Goal: Information Seeking & Learning: Check status

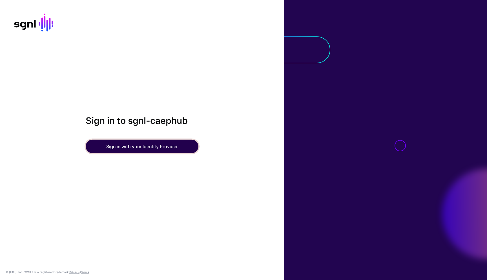
click at [168, 148] on button "Sign in with your Identity Provider" at bounding box center [142, 147] width 113 height 14
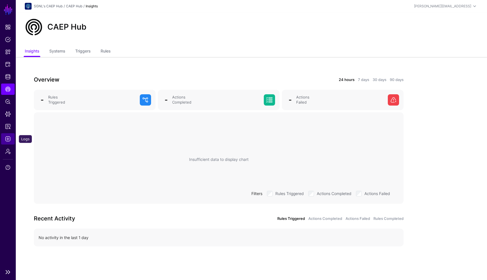
click at [6, 138] on span "Logs" at bounding box center [8, 139] width 6 height 6
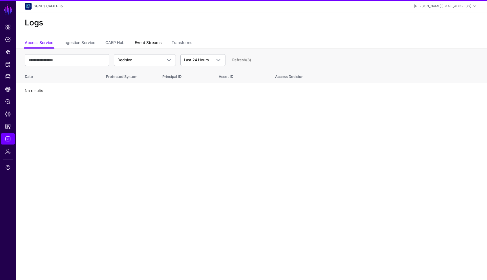
click at [148, 39] on link "Event Streams" at bounding box center [148, 43] width 27 height 11
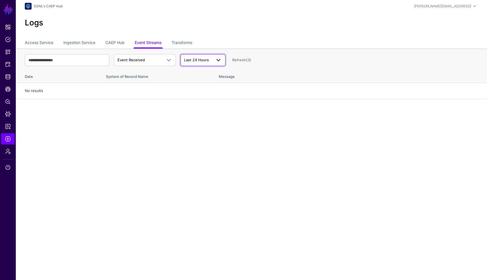
click at [193, 57] on span "Last 24 Hours" at bounding box center [198, 60] width 28 height 6
click at [194, 98] on span "Last 90 Days" at bounding box center [196, 99] width 23 height 5
